Goal: Task Accomplishment & Management: Manage account settings

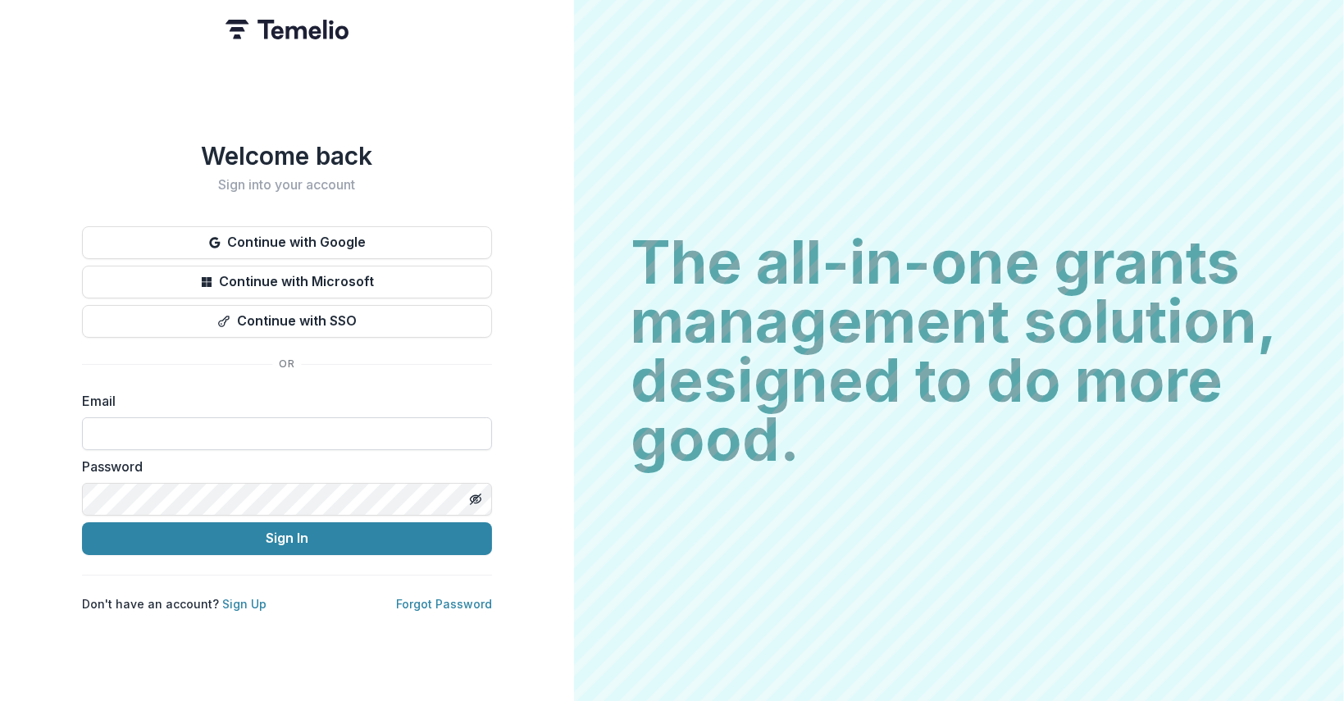
click at [245, 418] on input at bounding box center [287, 434] width 410 height 33
type input "**********"
click at [482, 493] on icon "Toggle password visibility" at bounding box center [475, 499] width 13 height 13
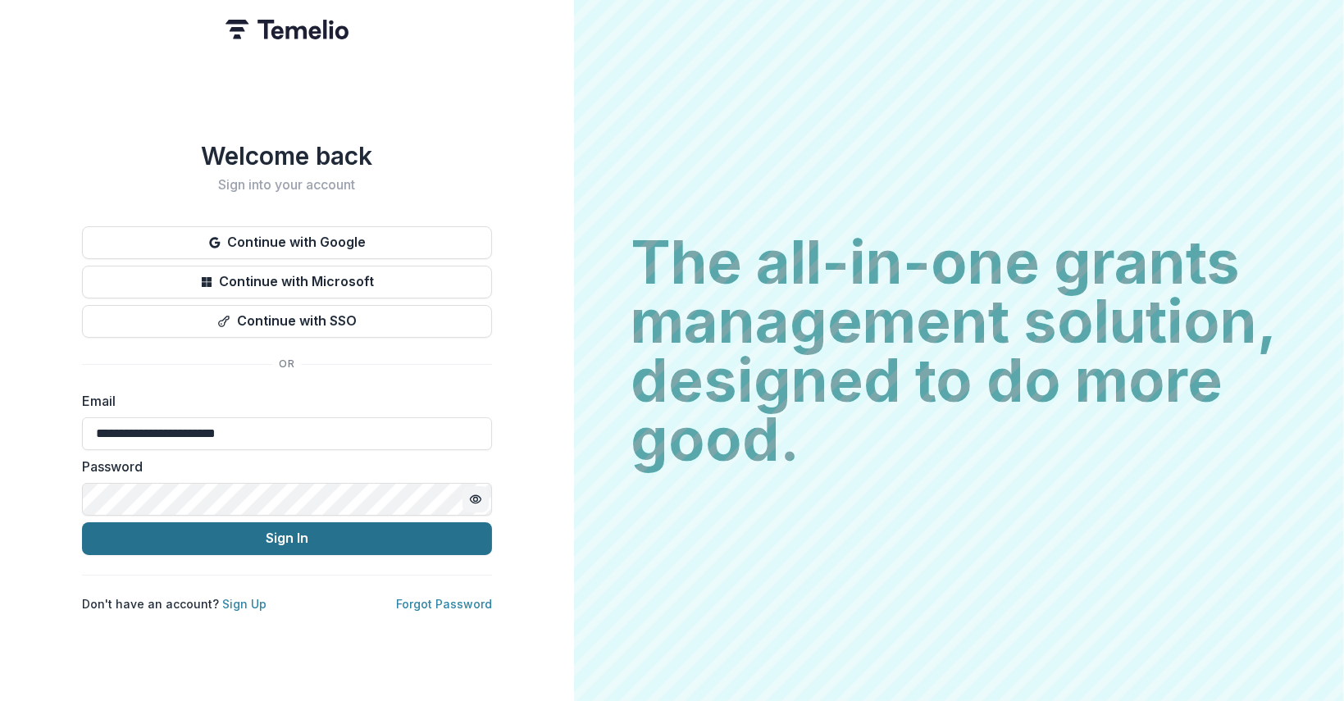
click at [327, 536] on button "Sign In" at bounding box center [287, 539] width 410 height 33
